Goal: Information Seeking & Learning: Learn about a topic

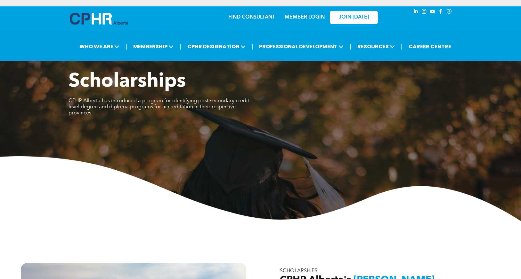
scroll to position [517, 0]
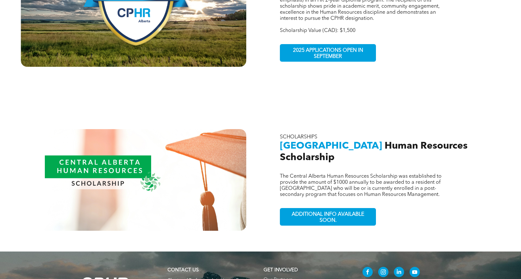
click at [432, 211] on div "The Central Alberta Human Resources Scholarship was established to provide the …" at bounding box center [386, 180] width 225 height 102
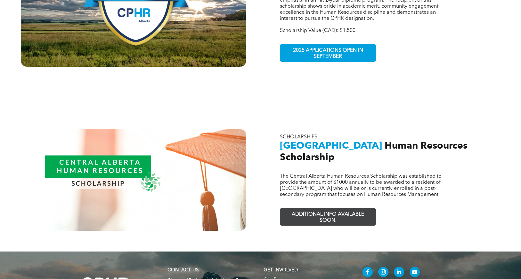
click at [350, 209] on span "ADDITIONAL INFO AVAILABLE SOON." at bounding box center [327, 218] width 93 height 19
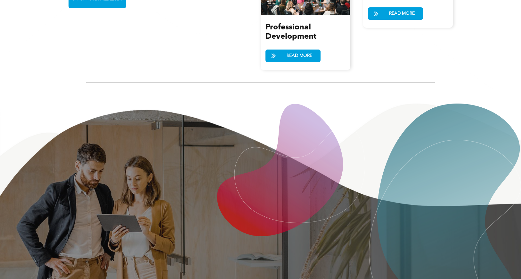
scroll to position [799, 0]
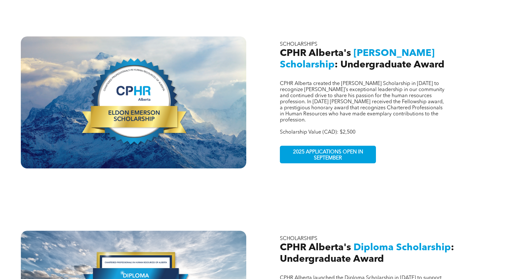
scroll to position [229, 0]
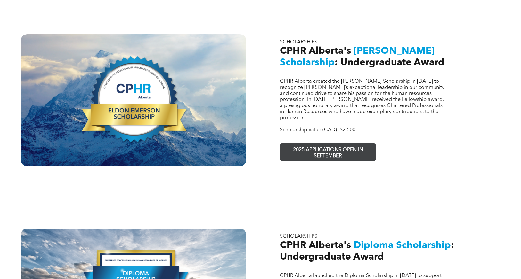
click at [360, 149] on span "2025 APPLICATIONS OPEN IN SEPTEMBER" at bounding box center [327, 153] width 93 height 19
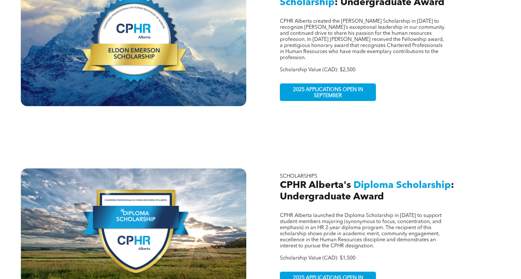
scroll to position [453, 0]
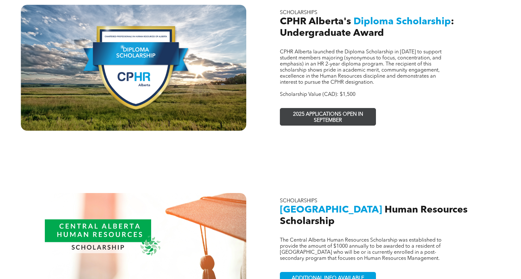
click at [302, 108] on span "2025 APPLICATIONS OPEN IN SEPTEMBER" at bounding box center [327, 117] width 93 height 19
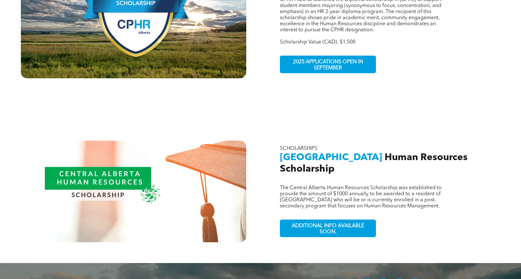
scroll to position [409, 0]
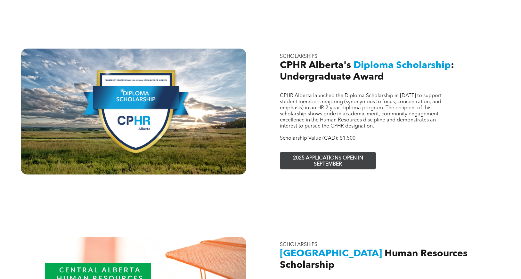
click at [341, 152] on span "2025 APPLICATIONS OPEN IN SEPTEMBER" at bounding box center [327, 161] width 93 height 19
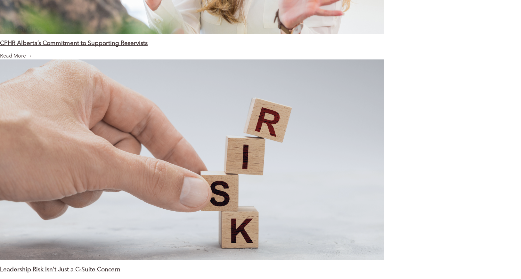
scroll to position [1215, 0]
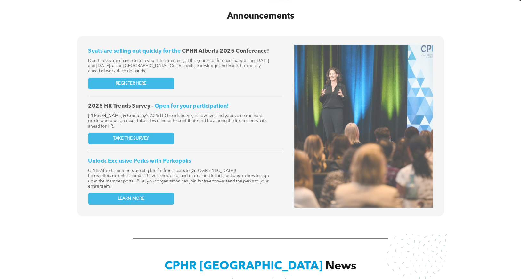
scroll to position [256, 0]
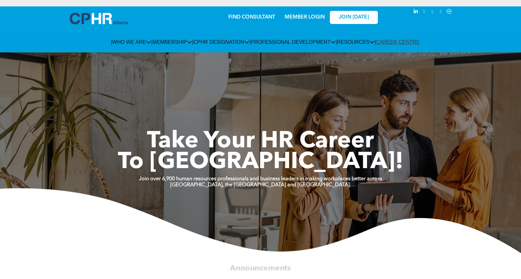
click at [90, 15] on img at bounding box center [99, 19] width 58 height 12
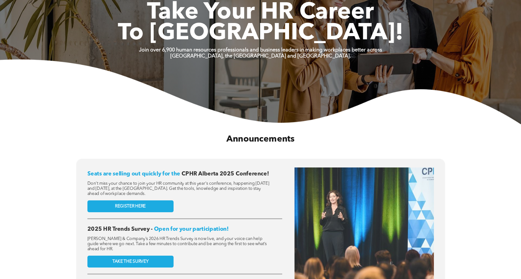
scroll to position [128, 0]
